Goal: Task Accomplishment & Management: Use online tool/utility

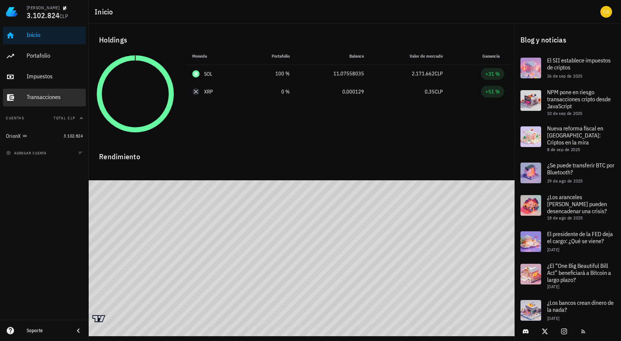
click at [45, 96] on div "Transacciones" at bounding box center [55, 97] width 56 height 7
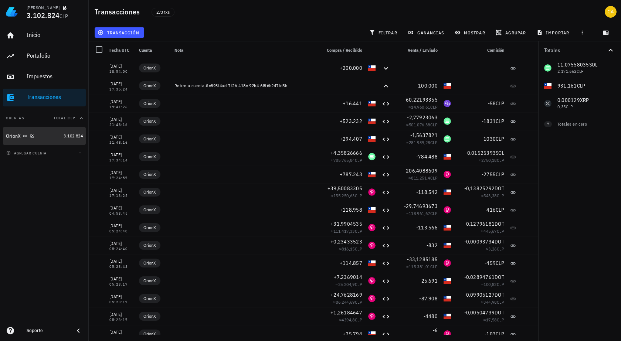
click at [43, 134] on div "OrionX" at bounding box center [33, 136] width 55 height 7
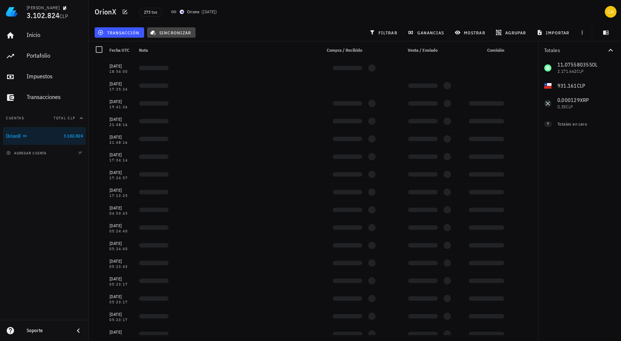
click at [173, 33] on span "sincronizar" at bounding box center [172, 33] width 40 height 6
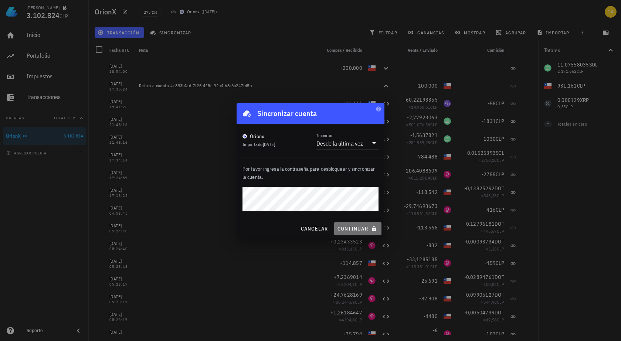
click at [358, 228] on span "continuar" at bounding box center [357, 229] width 41 height 7
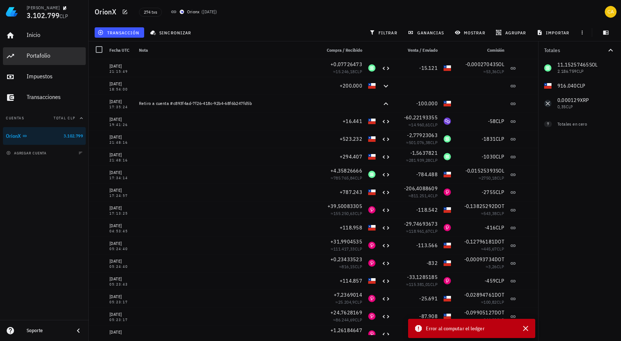
click at [44, 54] on div "Portafolio" at bounding box center [55, 55] width 56 height 7
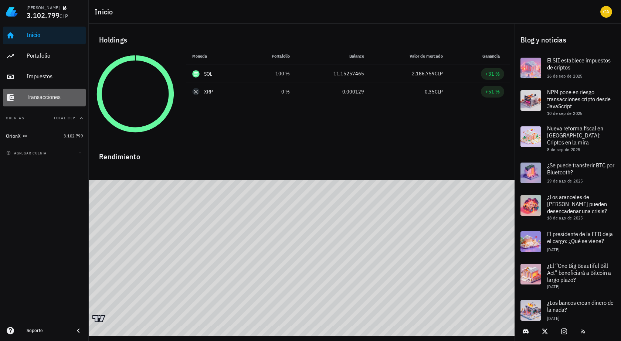
click at [60, 95] on div "Transacciones" at bounding box center [55, 97] width 56 height 7
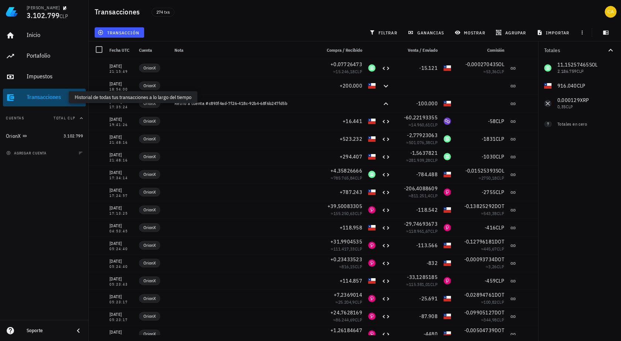
click at [48, 95] on div "Transacciones" at bounding box center [55, 97] width 56 height 7
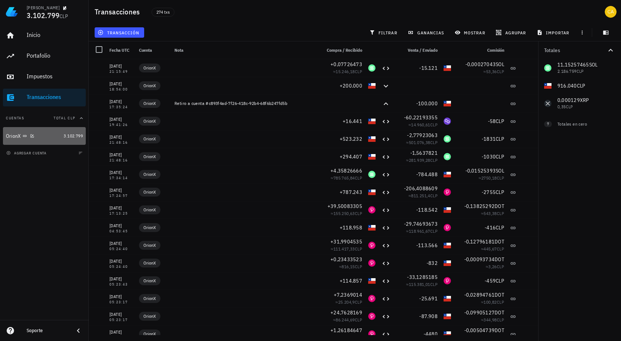
click at [37, 136] on div "OrionX" at bounding box center [33, 136] width 55 height 7
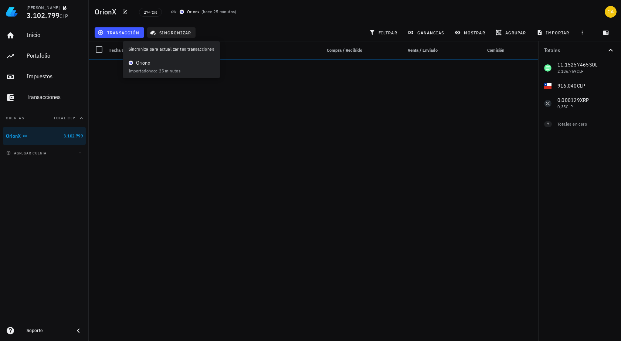
click at [180, 34] on span "sincronizar" at bounding box center [172, 33] width 40 height 6
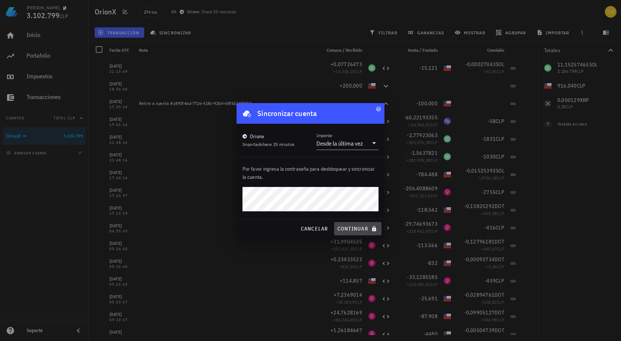
click at [355, 226] on span "continuar" at bounding box center [357, 229] width 41 height 7
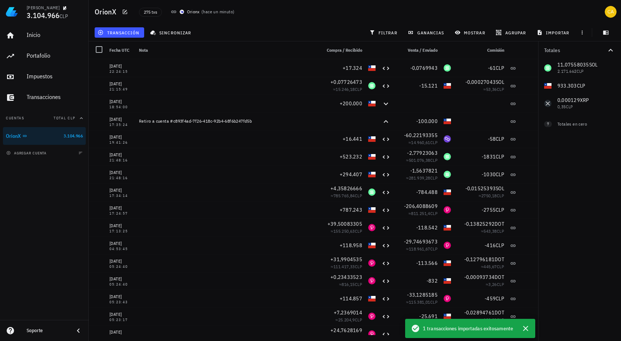
click at [545, 238] on div "Totales 11,07558035 SOL 2.171.662 CLP 933.303 CLP 0,000129 XRP 0,35 CLP 0 CHA 0…" at bounding box center [579, 191] width 83 height 300
